Goal: Task Accomplishment & Management: Use online tool/utility

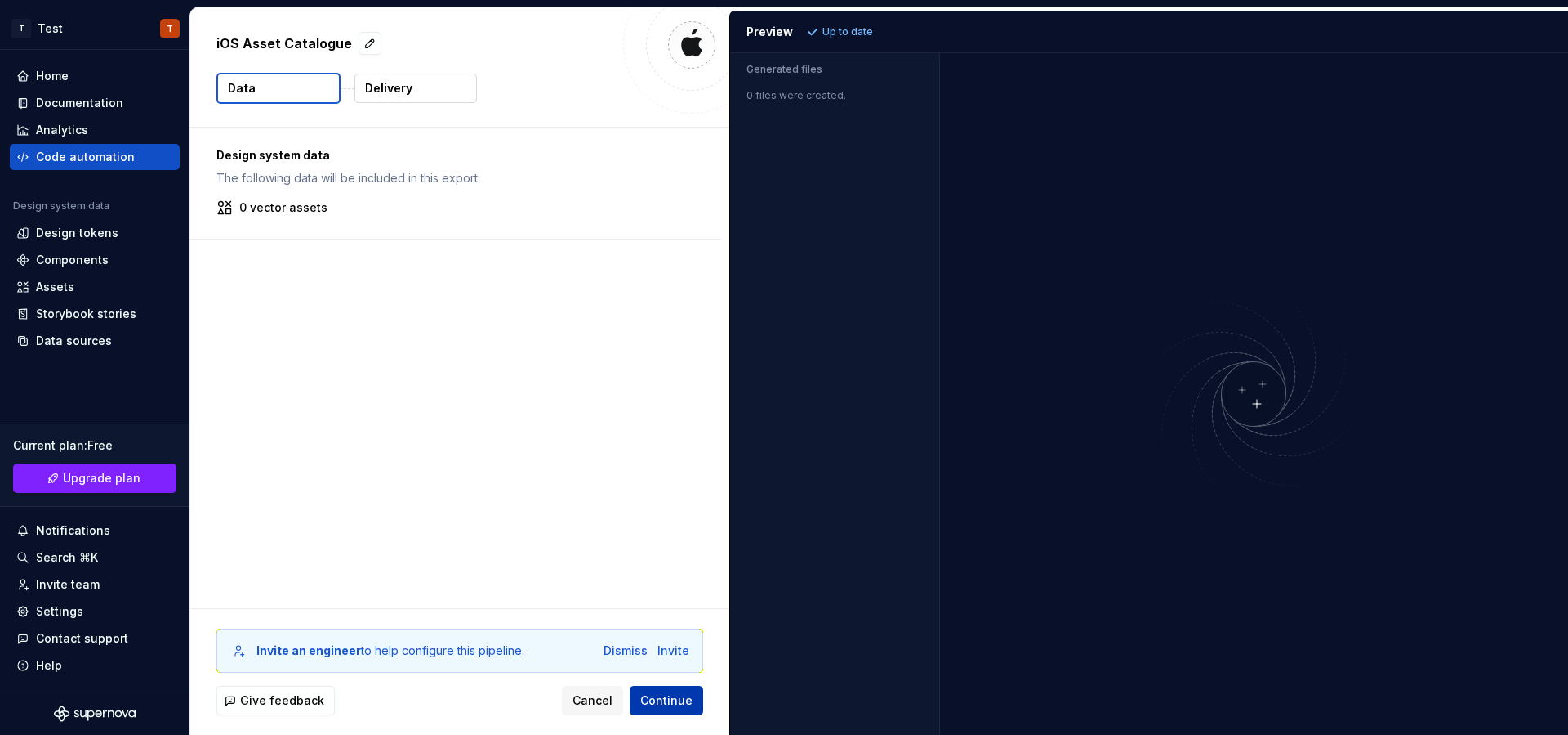
click at [694, 696] on button "Continue" at bounding box center [666, 700] width 73 height 29
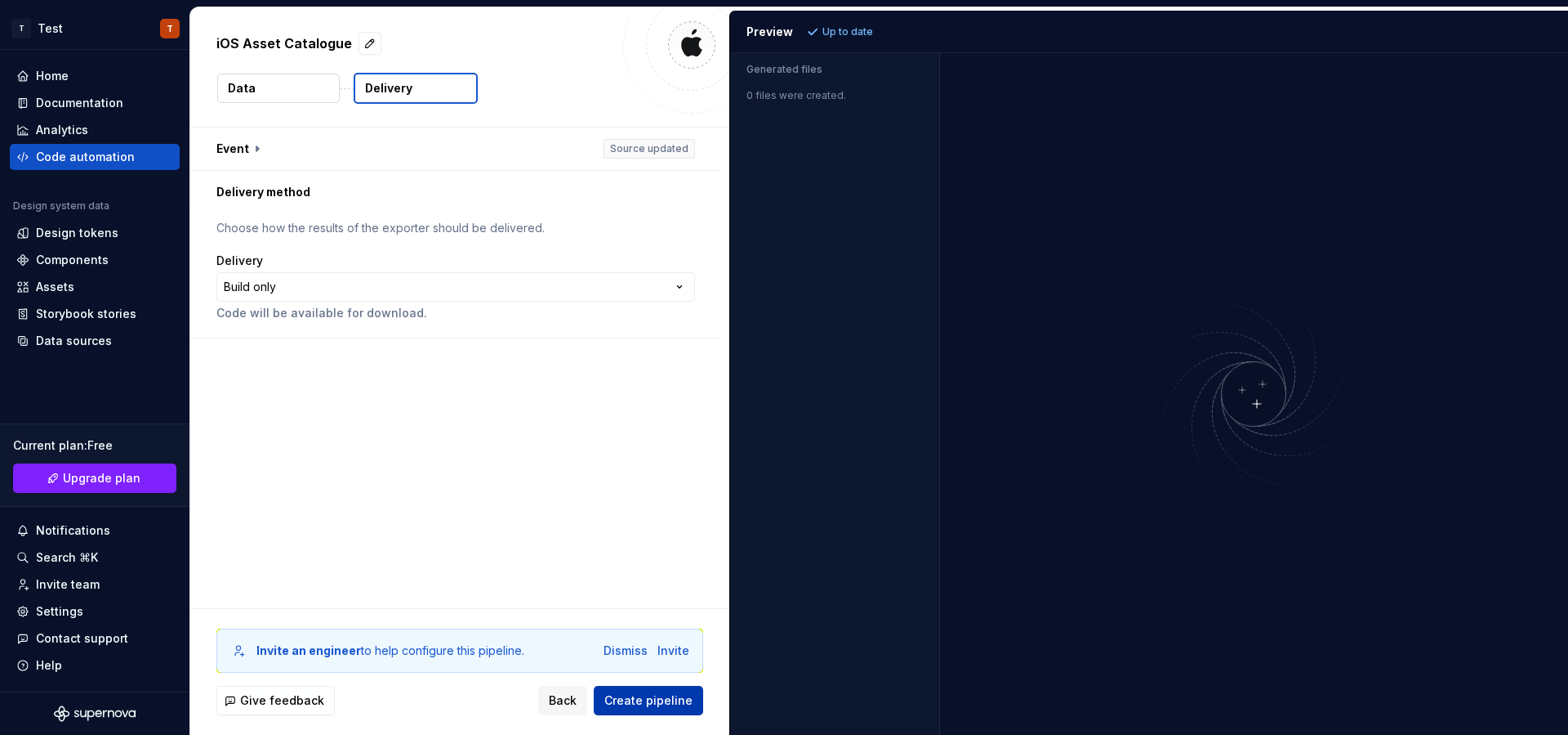
click at [668, 700] on span "Create pipeline" at bounding box center [649, 701] width 88 height 17
click at [607, 279] on div "**********" at bounding box center [456, 286] width 479 height 29
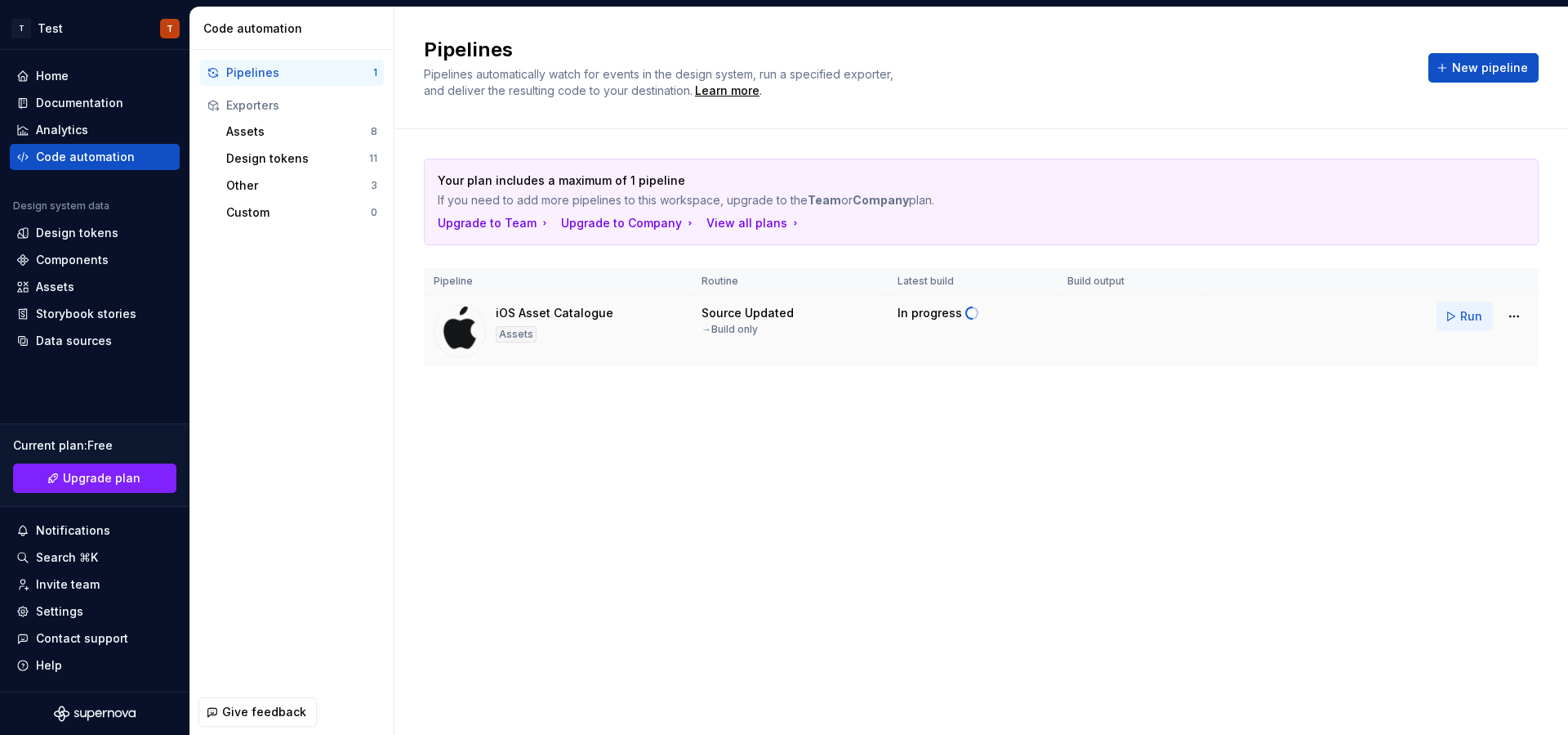
click at [1468, 322] on span "Run" at bounding box center [1471, 316] width 22 height 17
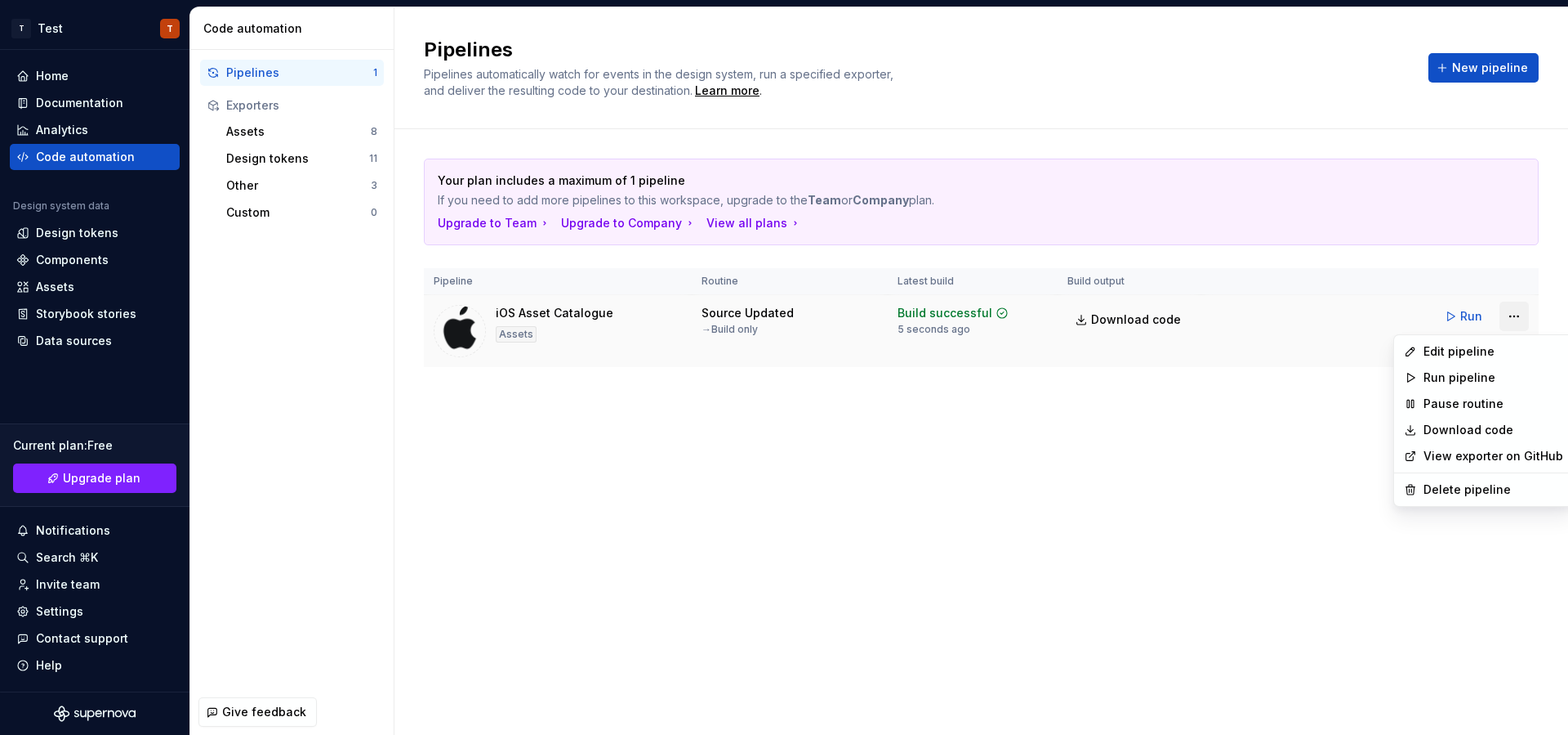
click at [1506, 320] on html "T Test T Home Documentation Analytics Code automation Design system data Design…" at bounding box center [784, 368] width 1568 height 735
drag, startPoint x: 1242, startPoint y: 374, endPoint x: 1275, endPoint y: 370, distance: 33.2
click at [1269, 371] on html "T Test T Home Documentation Analytics Code automation Design system data Design…" at bounding box center [784, 368] width 1568 height 735
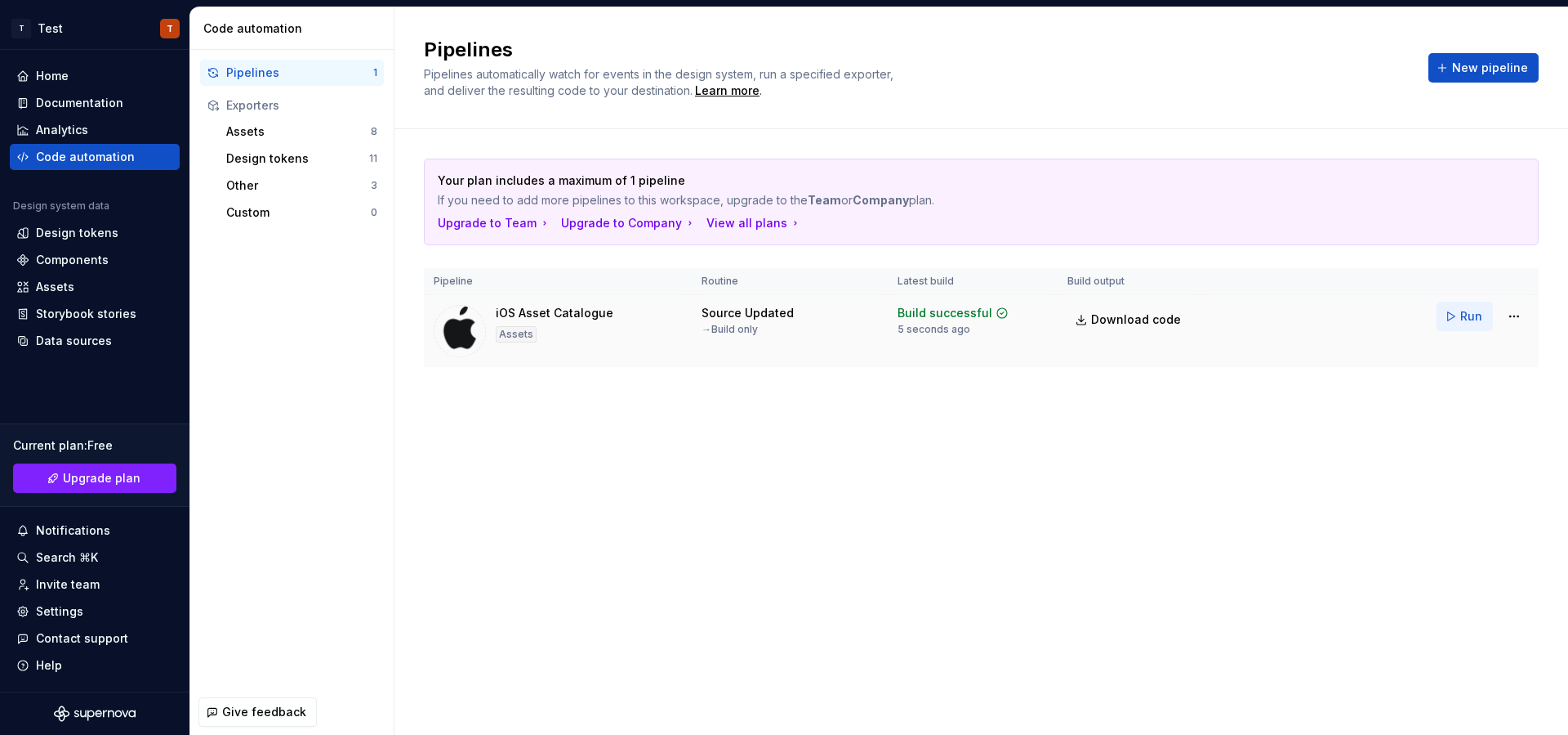
click at [1480, 320] on span "Run" at bounding box center [1471, 316] width 22 height 17
click at [508, 333] on div "Assets" at bounding box center [516, 334] width 41 height 17
click at [547, 315] on div "iOS Asset Catalogue" at bounding box center [554, 313] width 117 height 17
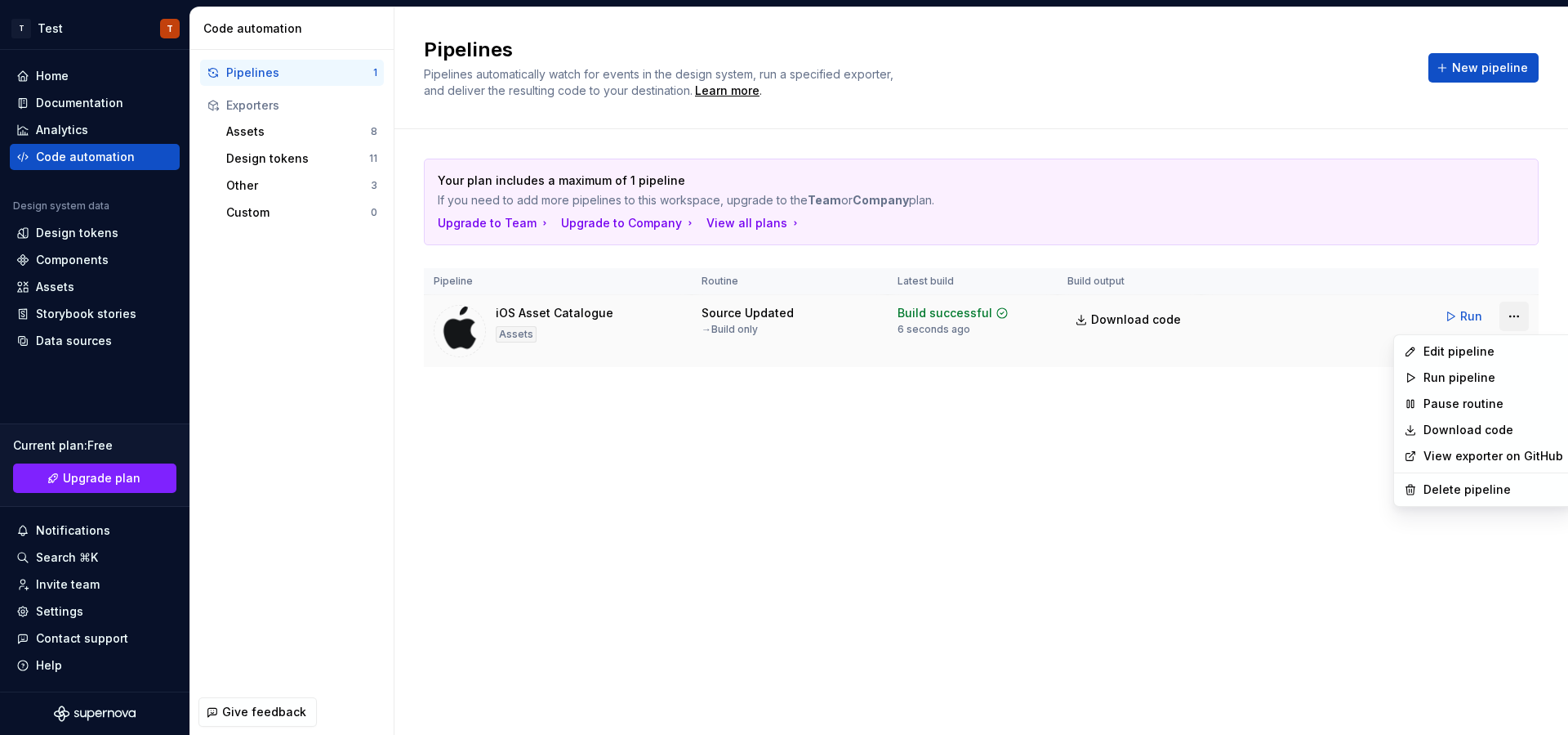
click at [1513, 315] on html "T Test T Home Documentation Analytics Code automation Design system data Design…" at bounding box center [784, 368] width 1568 height 735
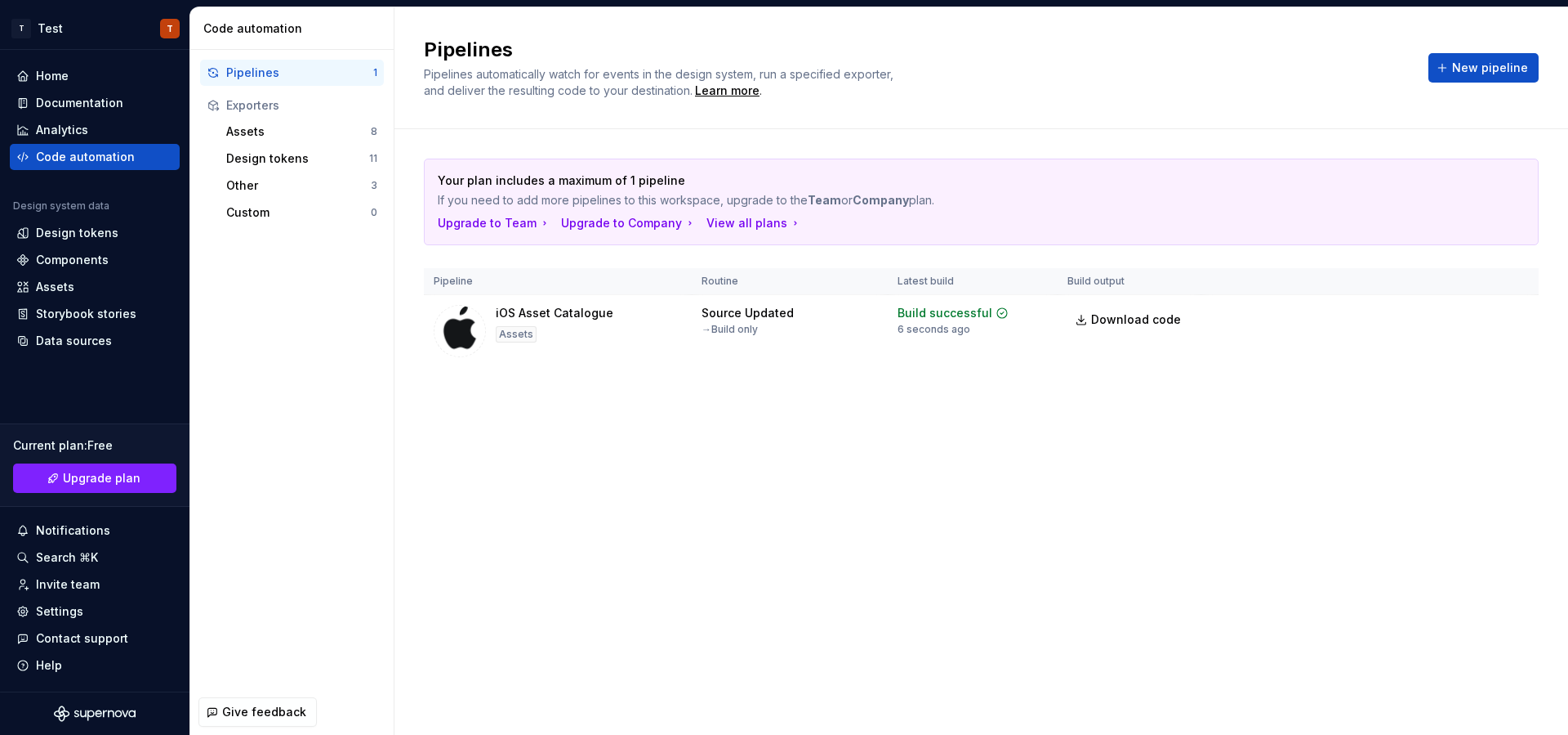
click at [1111, 317] on html "T Test T Home Documentation Analytics Code automation Design system data Design…" at bounding box center [784, 368] width 1568 height 735
click at [1111, 317] on span "Download code" at bounding box center [1136, 319] width 90 height 17
click at [98, 145] on div "Code automation" at bounding box center [94, 157] width 170 height 27
click at [95, 156] on div "Code automation" at bounding box center [86, 156] width 99 height 17
click at [87, 267] on div "Components" at bounding box center [72, 260] width 72 height 17
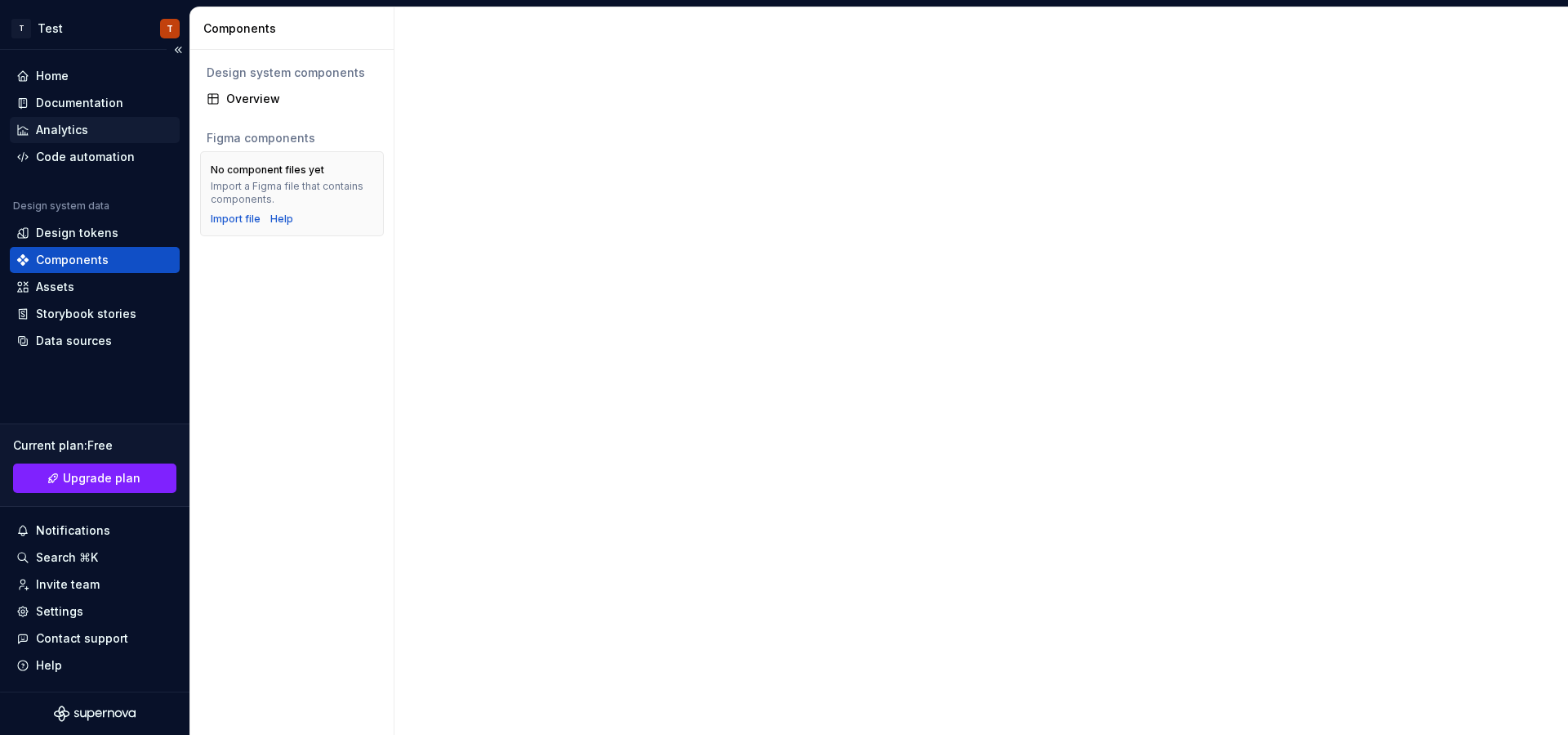
click at [88, 139] on div "Analytics" at bounding box center [94, 130] width 170 height 27
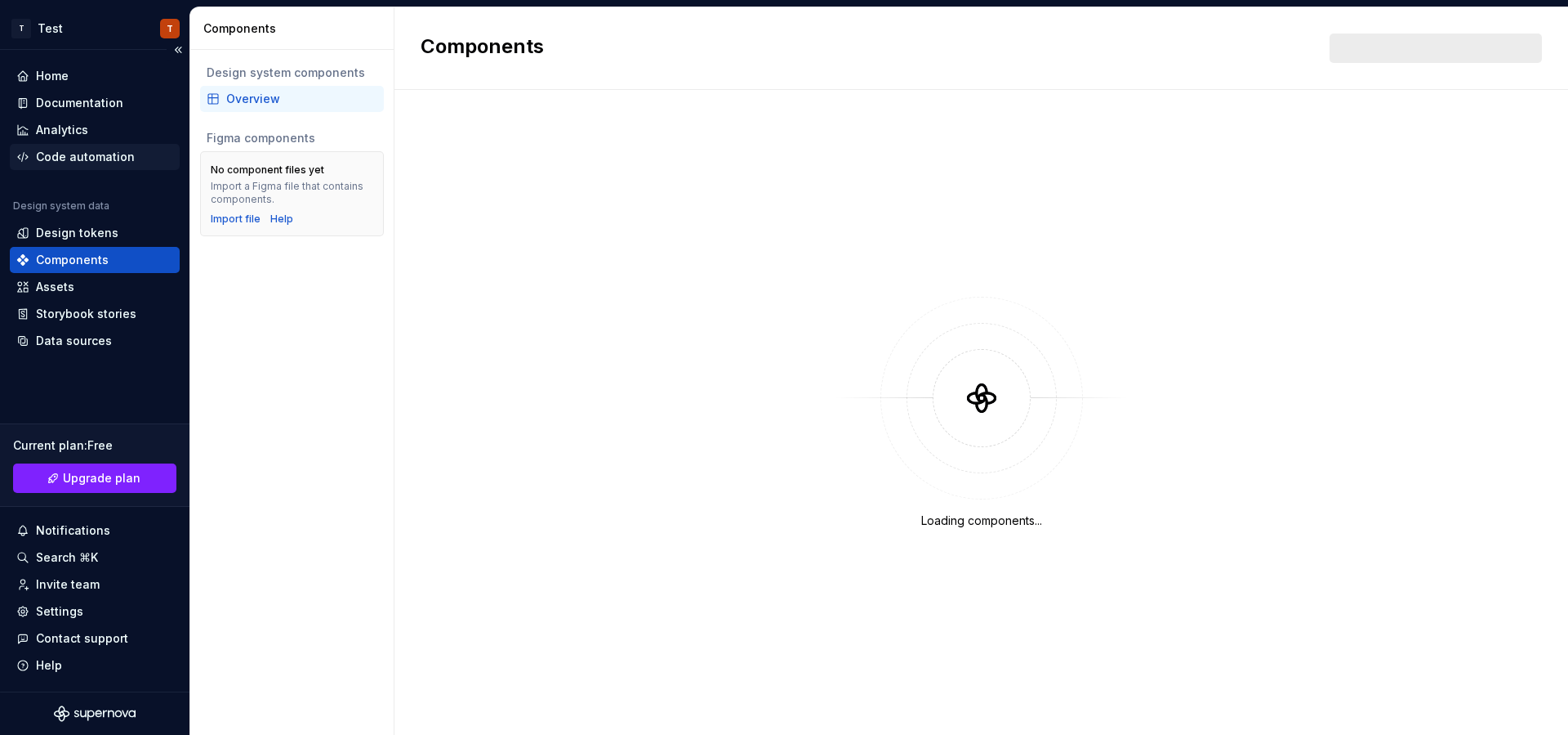
click at [83, 160] on div "Code automation" at bounding box center [86, 156] width 99 height 17
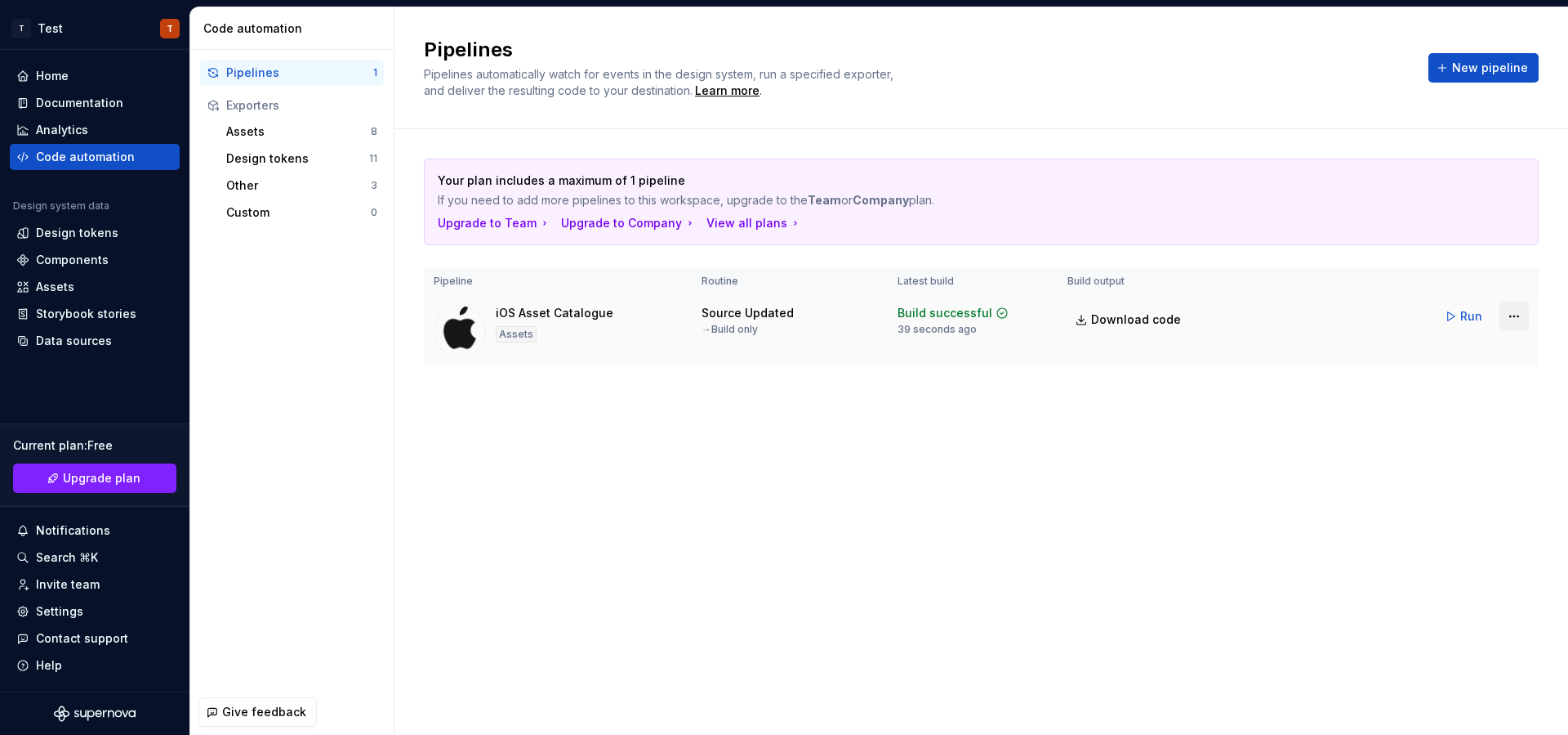
click at [1511, 321] on html "T Test T Home Documentation Analytics Code automation Design system data Design…" at bounding box center [784, 368] width 1568 height 735
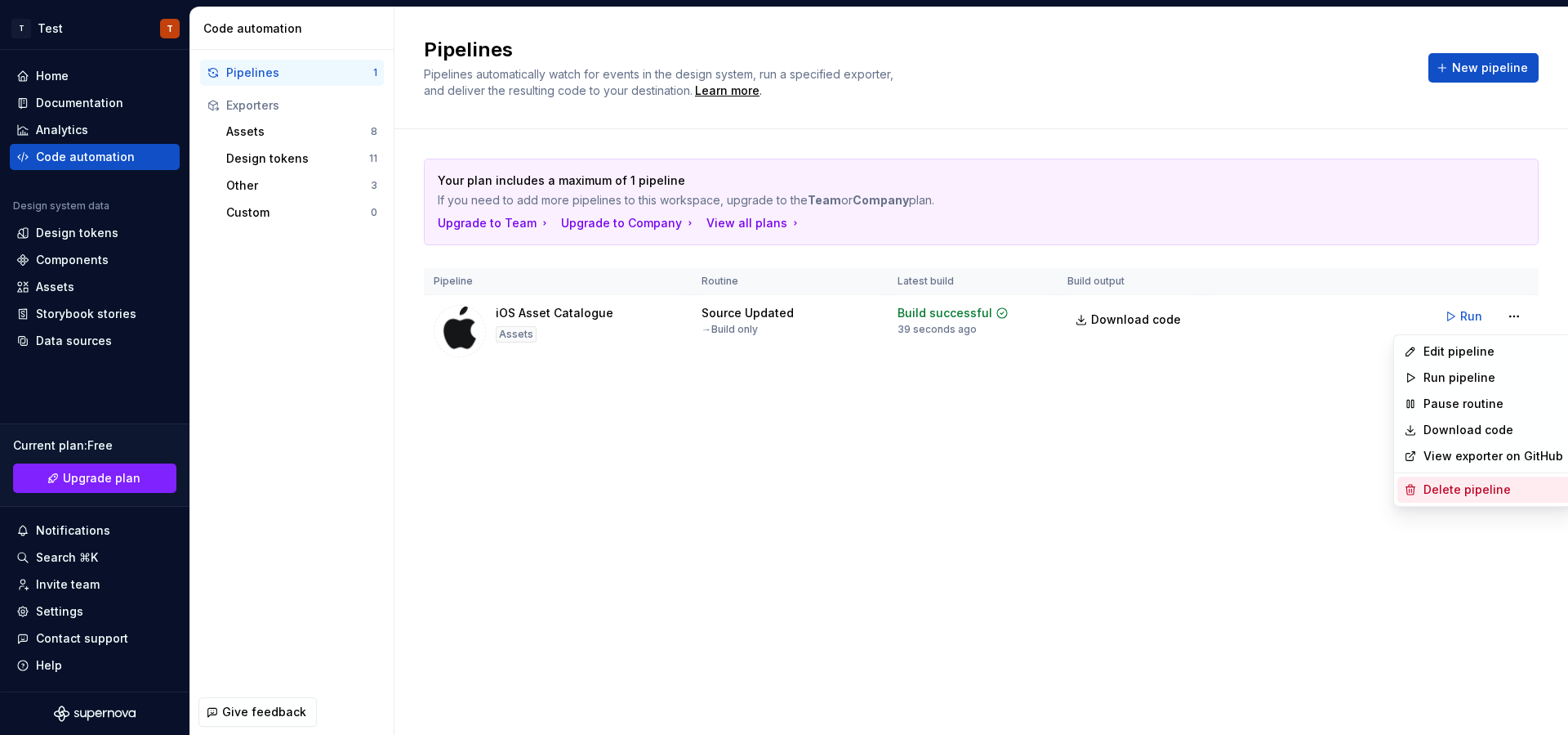
click at [1459, 482] on div "Delete pipeline" at bounding box center [1494, 489] width 139 height 17
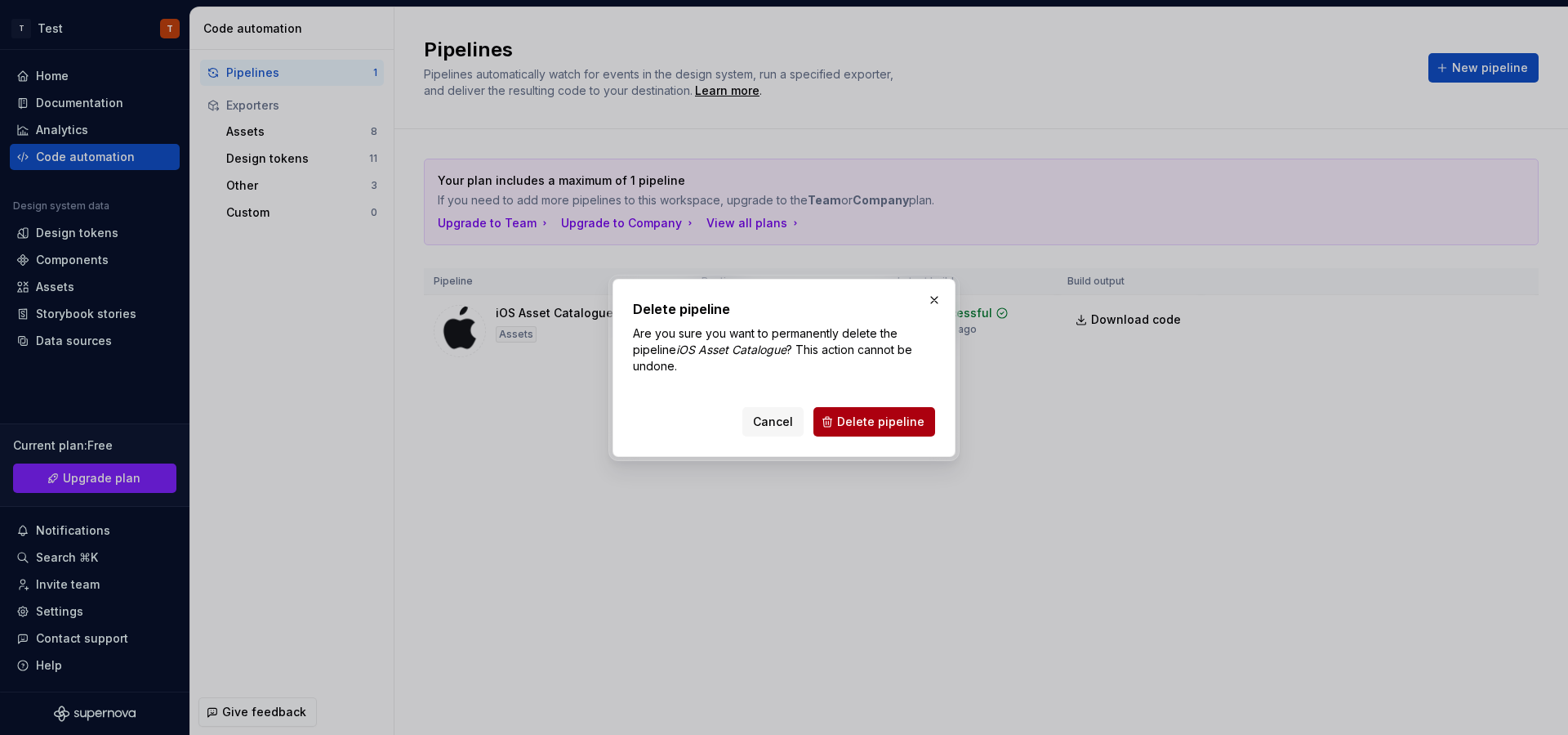
click at [830, 420] on button "Delete pipeline" at bounding box center [874, 421] width 122 height 29
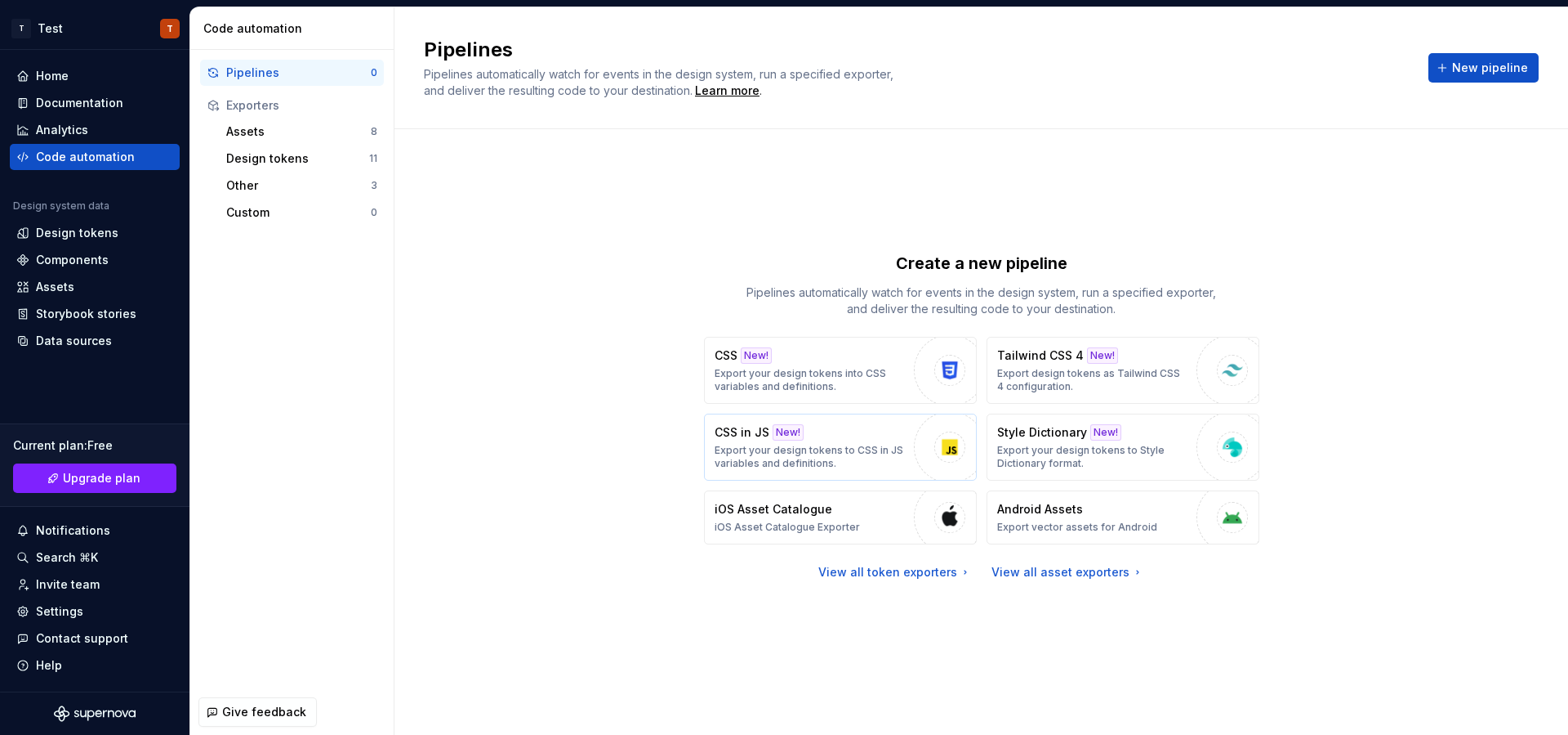
click at [830, 431] on div "CSS in JS New! Export your design tokens to CSS in JS variables and definitions." at bounding box center [810, 447] width 191 height 46
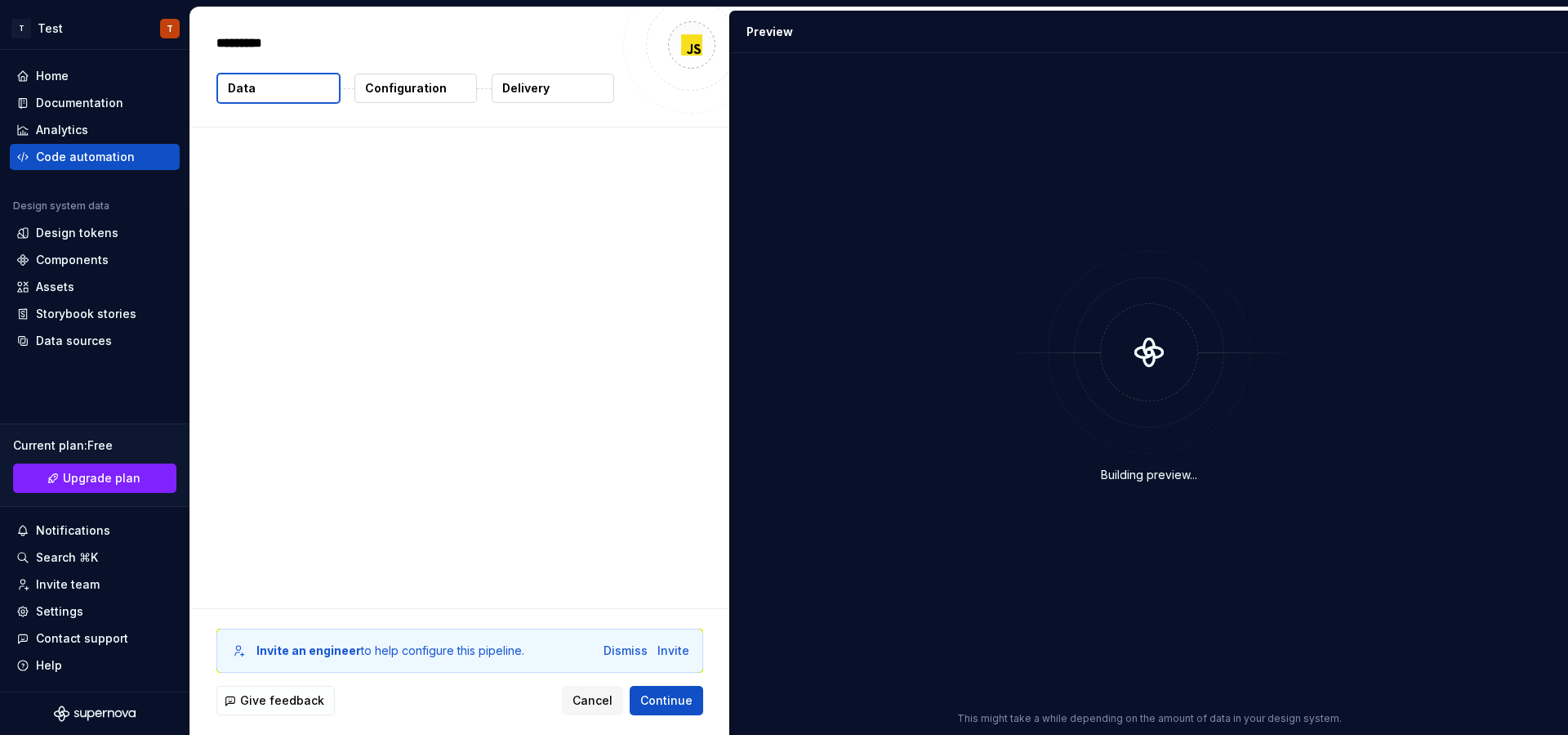
type textarea "*"
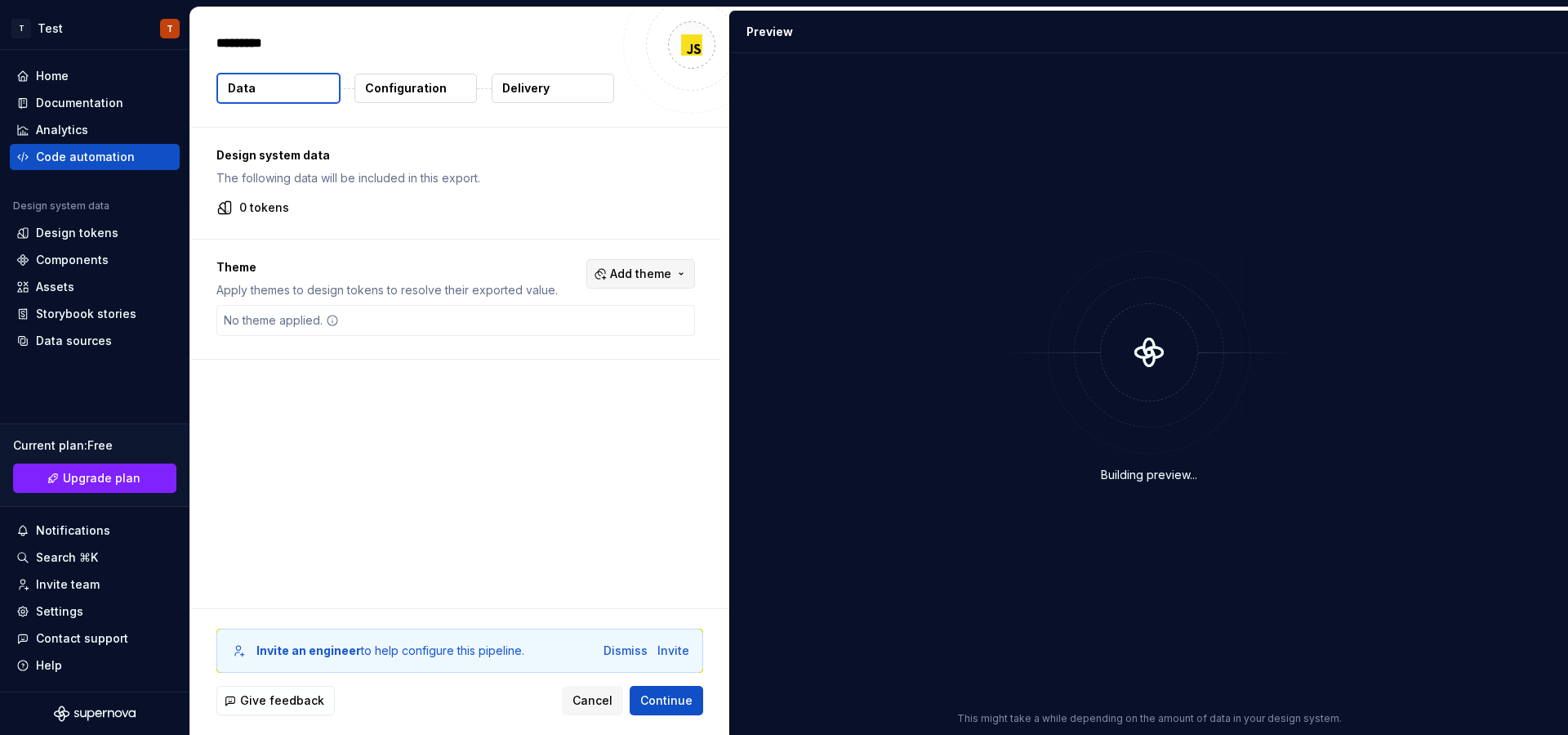
click at [668, 277] on span "Add theme" at bounding box center [640, 274] width 61 height 17
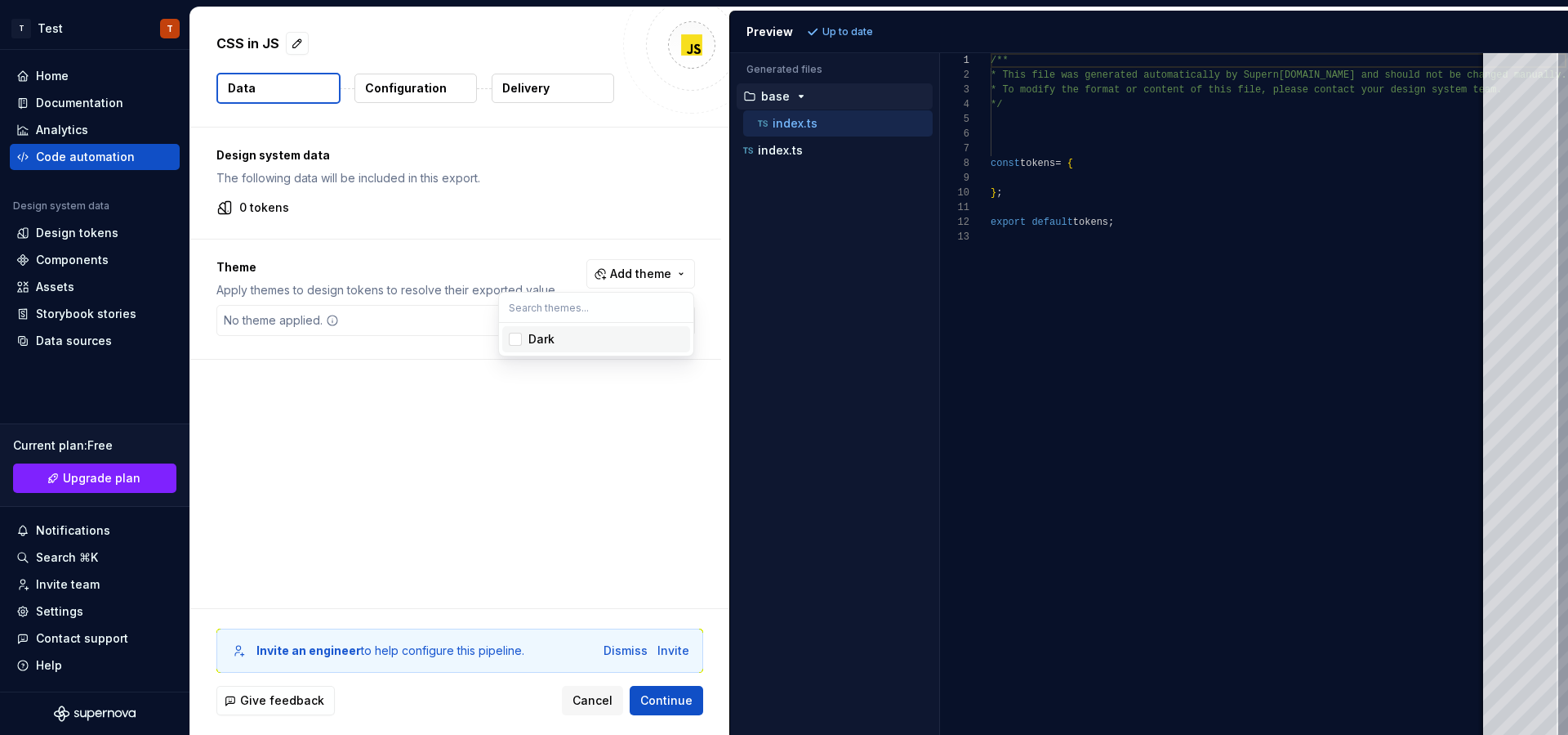
click at [590, 428] on html "T Test T Home Documentation Analytics Code automation Design system data Design…" at bounding box center [784, 368] width 1568 height 735
click at [938, 198] on div "Generated files Accessibility guide for tree . Navigate the tree with the arrow…" at bounding box center [1149, 394] width 838 height 682
click at [758, 142] on div "index.ts" at bounding box center [836, 150] width 192 height 17
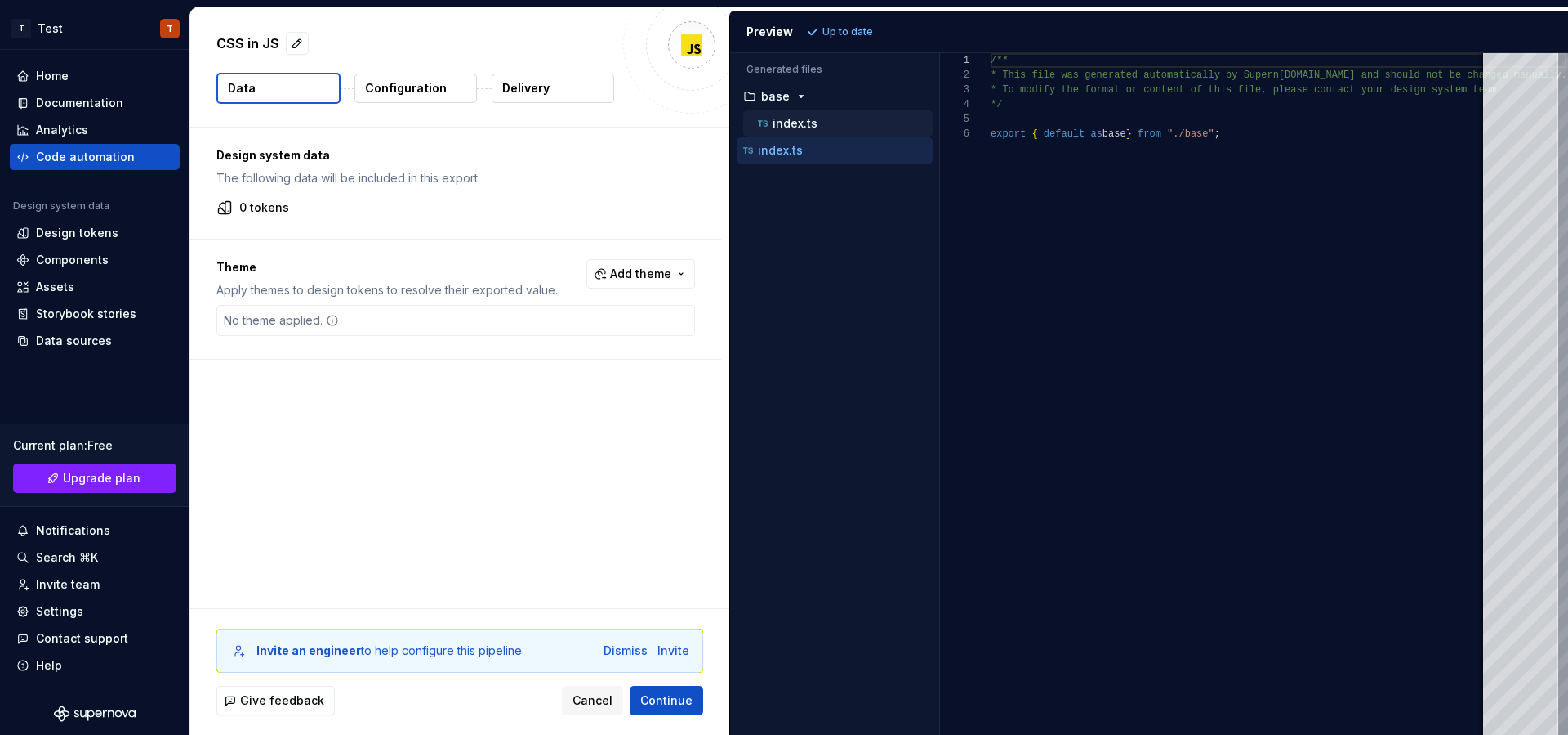
click at [831, 122] on div "index.ts" at bounding box center [844, 123] width 178 height 17
click at [398, 319] on div "No theme applied." at bounding box center [456, 320] width 479 height 31
click at [386, 96] on button "Configuration" at bounding box center [416, 87] width 123 height 29
click at [571, 88] on button "Delivery" at bounding box center [553, 87] width 123 height 29
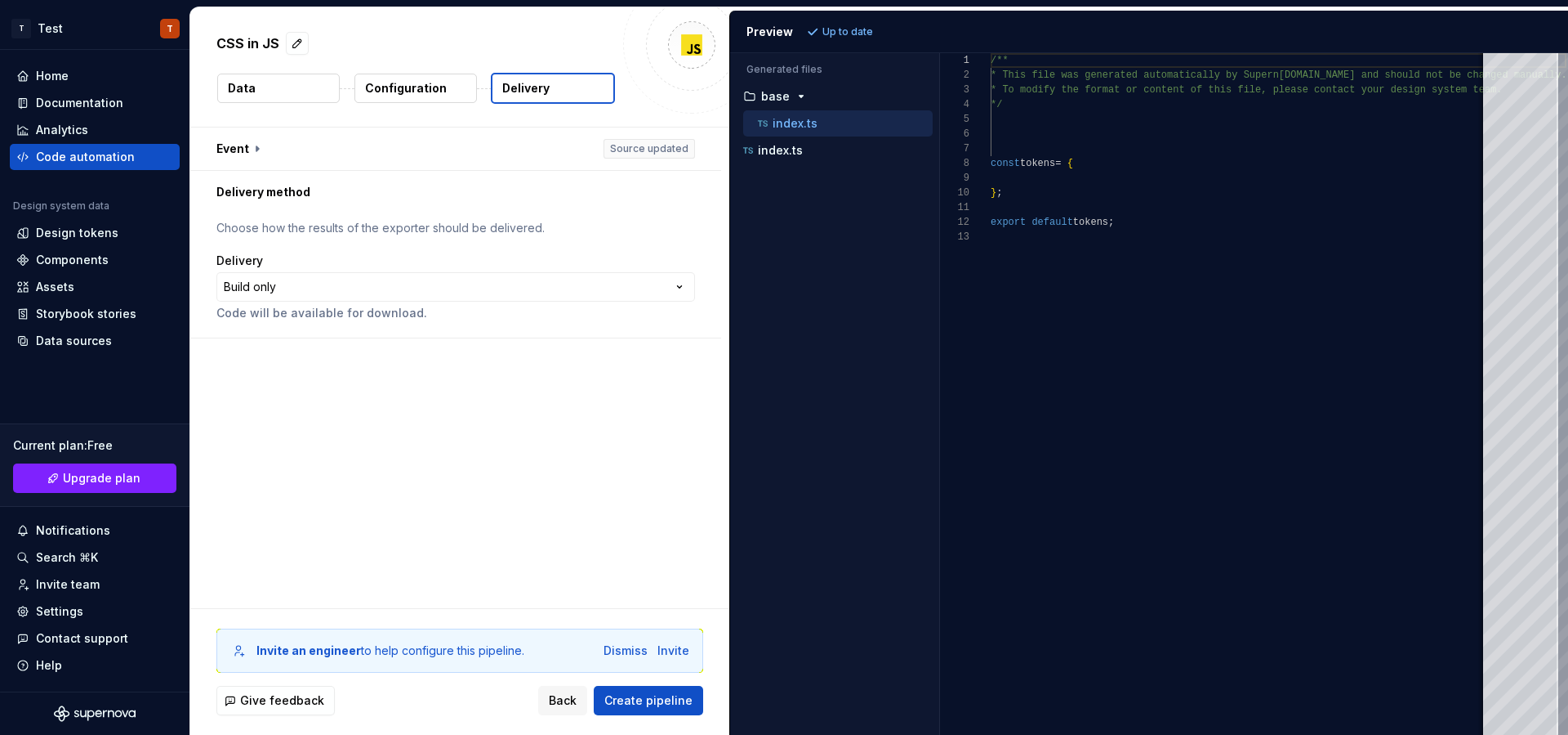
click at [785, 34] on div "Preview" at bounding box center [770, 32] width 47 height 17
click at [1033, 184] on div "/** * This file was generated automatically by Supern [DOMAIN_NAME] and should …" at bounding box center [1278, 394] width 576 height 682
click at [1030, 191] on div "/** * This file was generated automatically by Supern [DOMAIN_NAME] and should …" at bounding box center [1278, 394] width 576 height 682
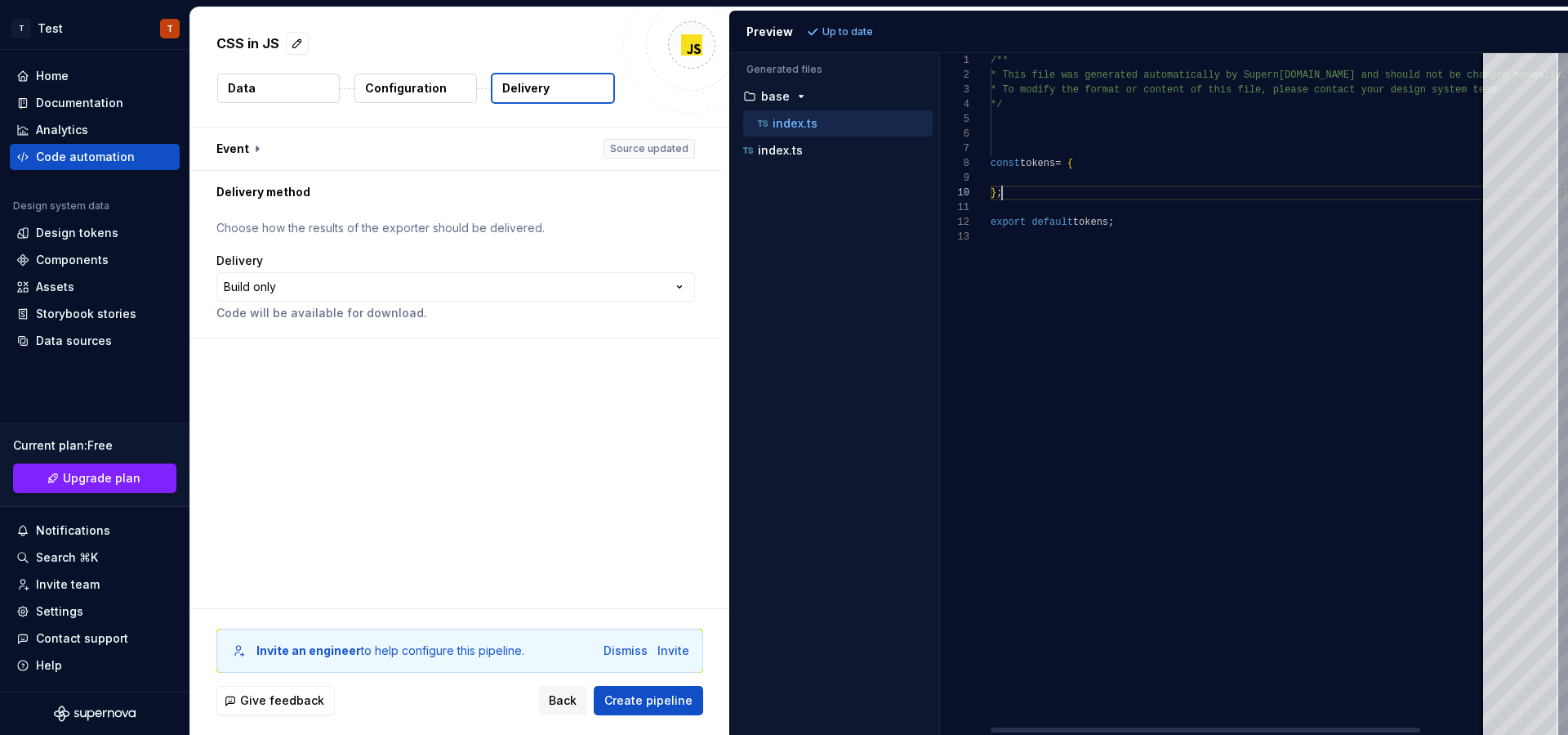
scroll to position [117, 0]
click at [1030, 181] on div "/** * This file was generated automatically by Supern [DOMAIN_NAME] and should …" at bounding box center [1278, 394] width 576 height 682
click at [1042, 177] on div "/** * This file was generated automatically by Supern [DOMAIN_NAME] and should …" at bounding box center [1278, 394] width 576 height 682
type textarea "**********"
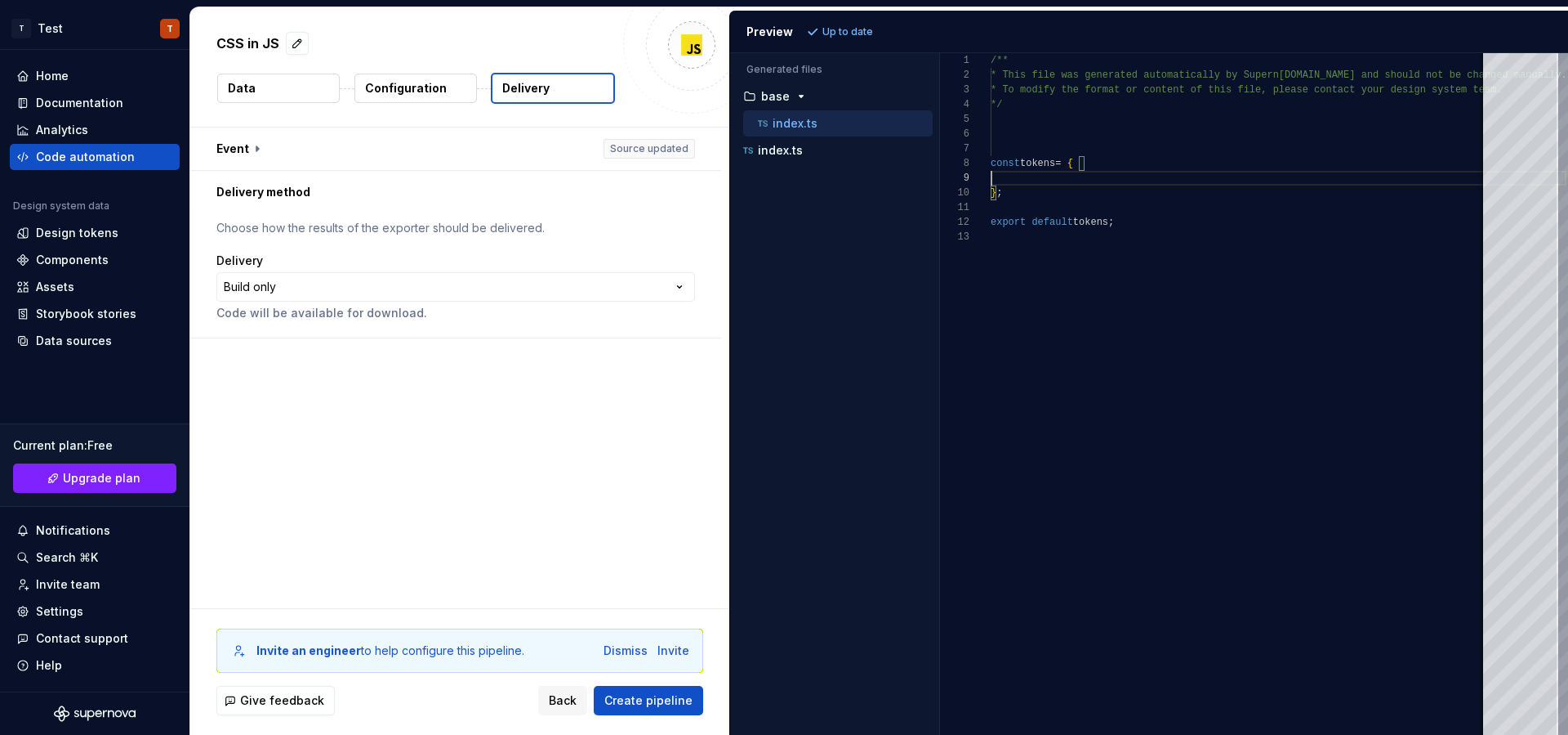
scroll to position [117, 0]
click at [795, 64] on p "Generated files" at bounding box center [835, 69] width 177 height 13
click at [606, 693] on button "Create pipeline" at bounding box center [649, 700] width 109 height 29
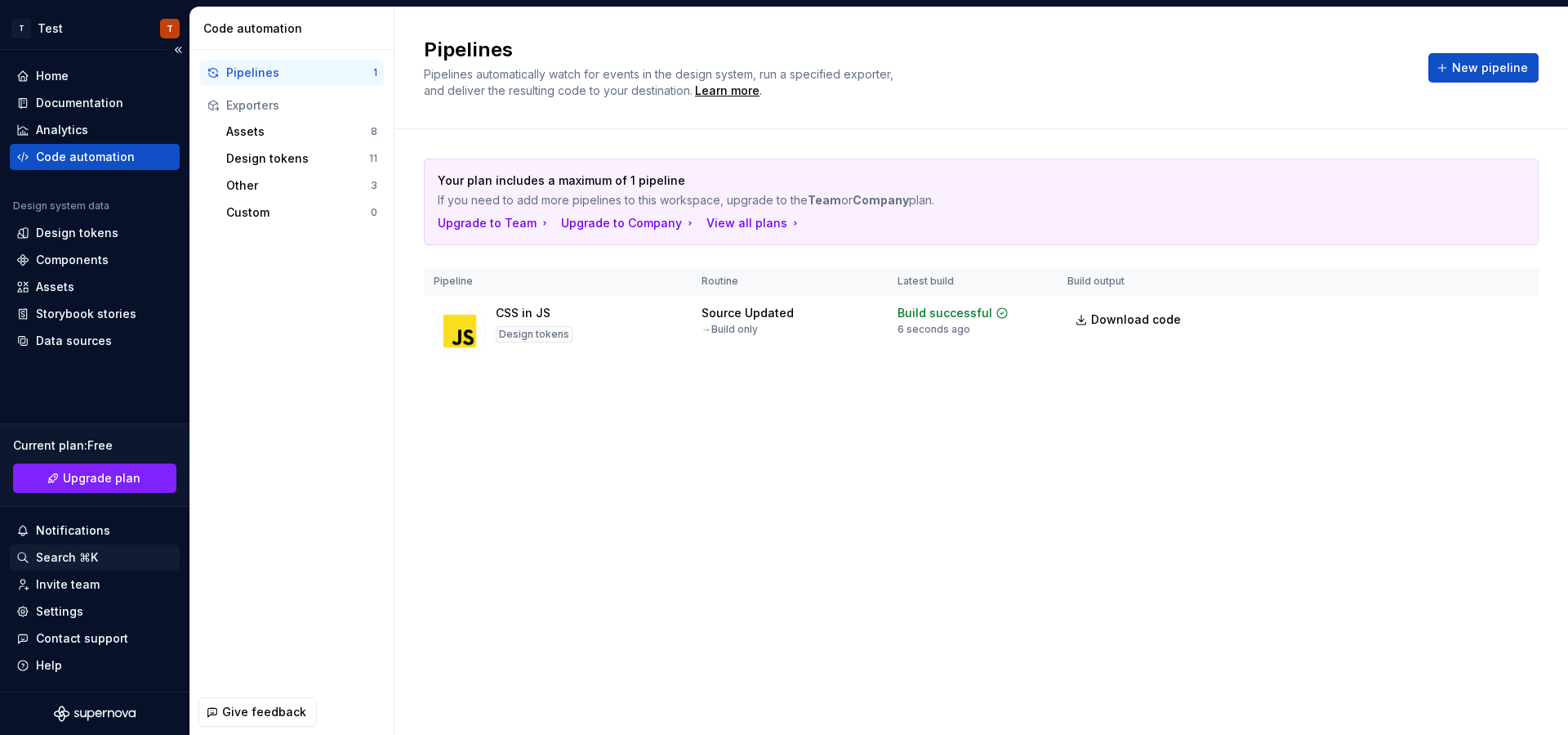
click at [86, 554] on div "Search ⌘K" at bounding box center [67, 557] width 62 height 17
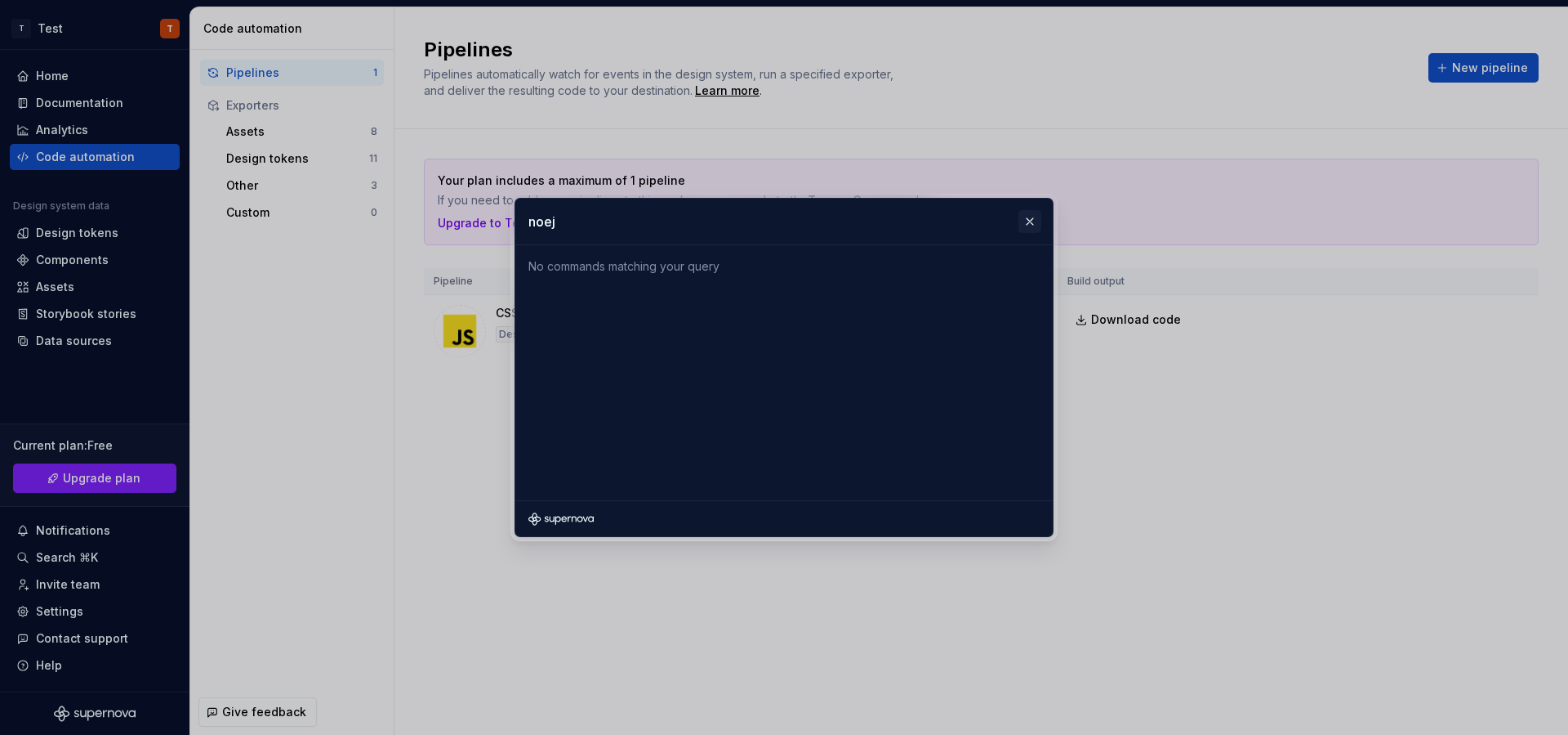
type input "noej"
click at [1034, 228] on button "button" at bounding box center [1030, 222] width 23 height 23
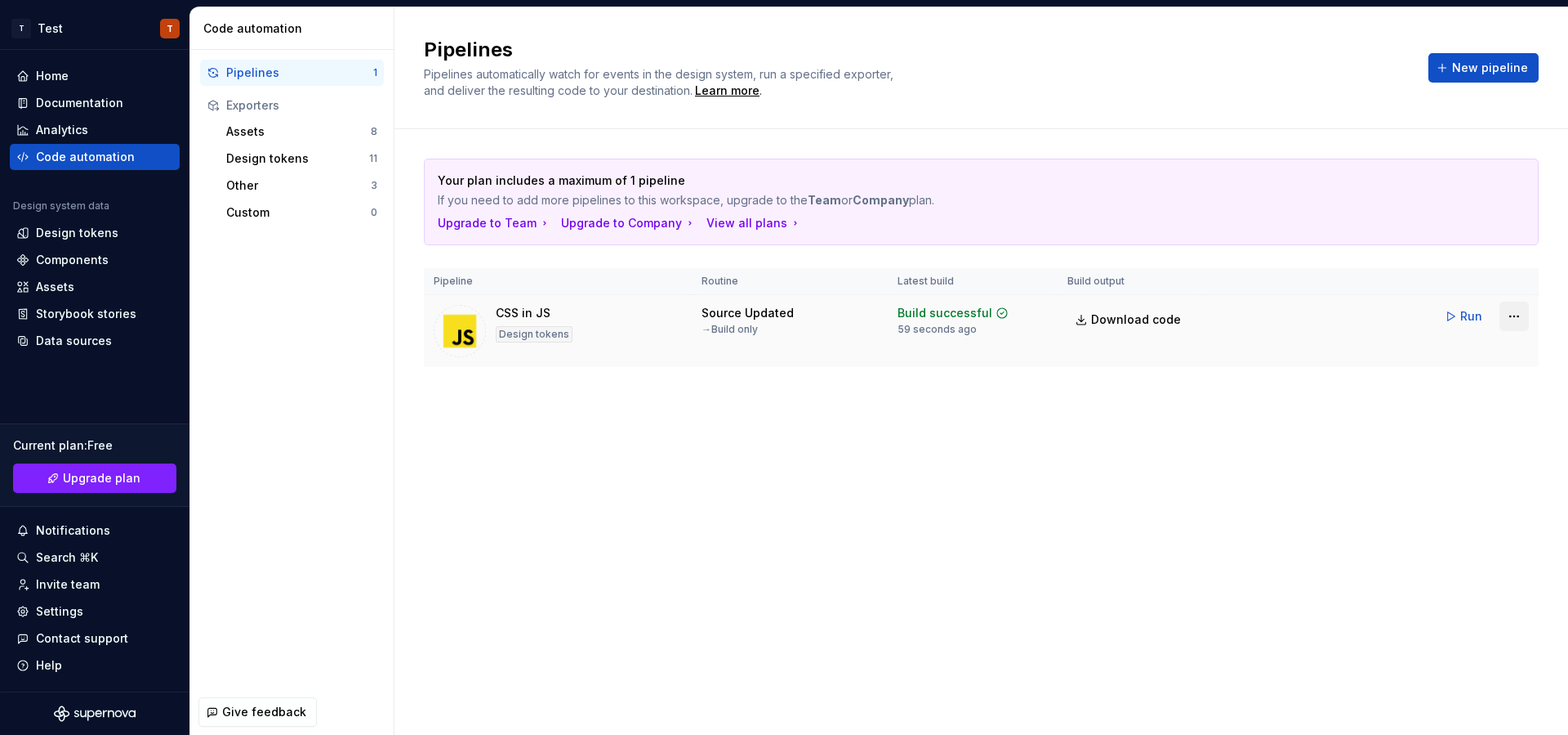
click at [1520, 318] on html "T Test T Home Documentation Analytics Code automation Design system data Design…" at bounding box center [784, 368] width 1568 height 735
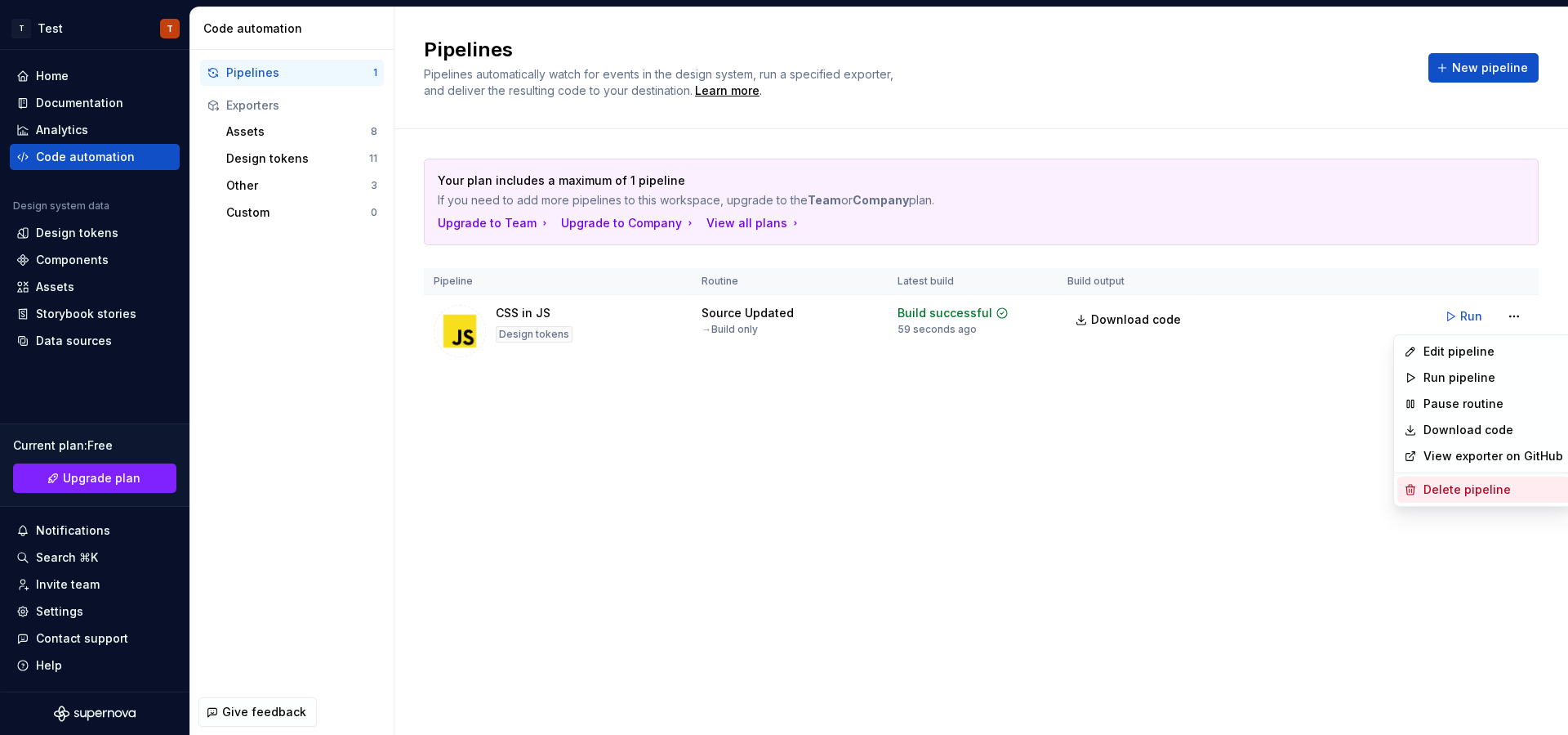
click at [1470, 485] on div "Delete pipeline" at bounding box center [1494, 489] width 139 height 17
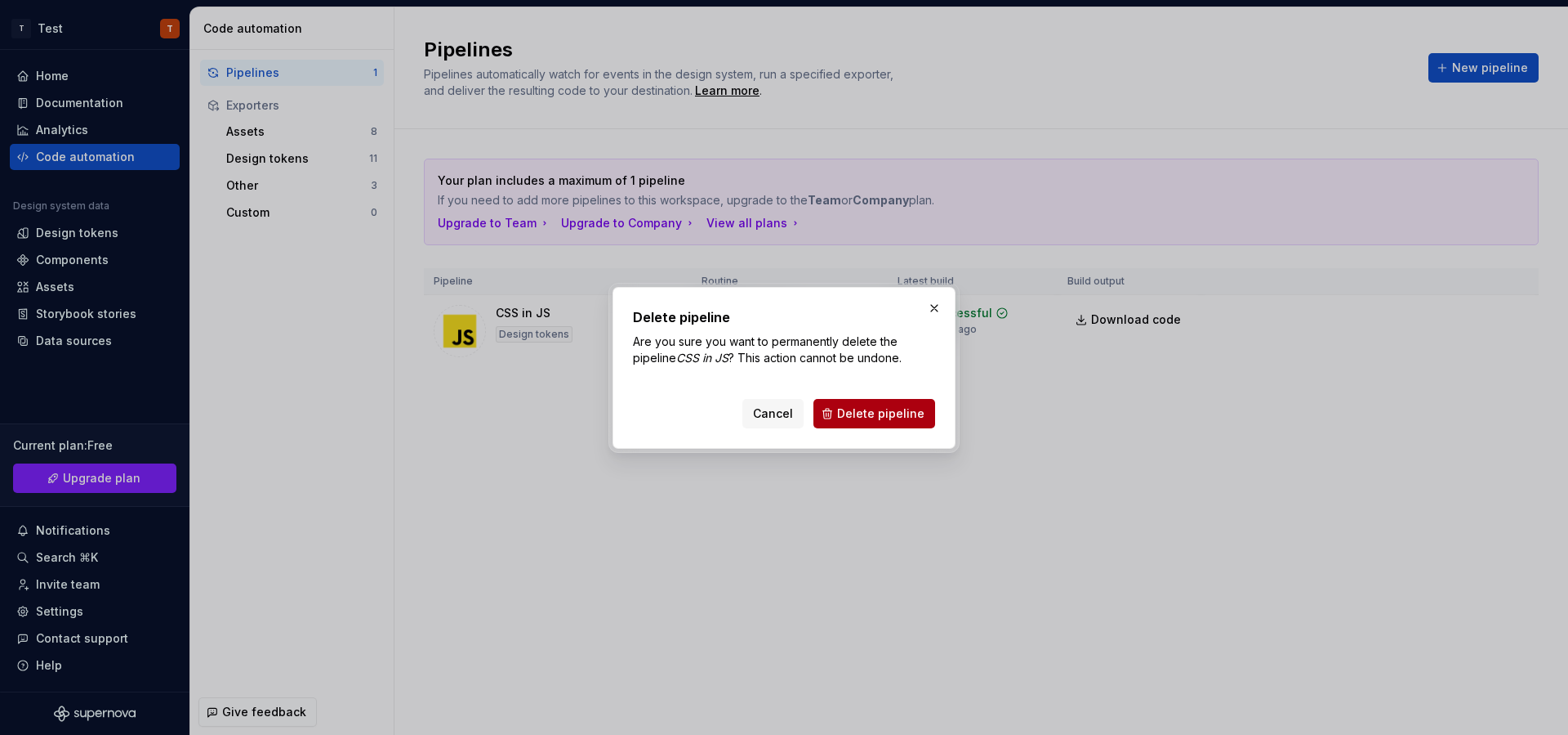
click at [881, 410] on span "Delete pipeline" at bounding box center [880, 413] width 87 height 17
